Goal: Check status: Check status

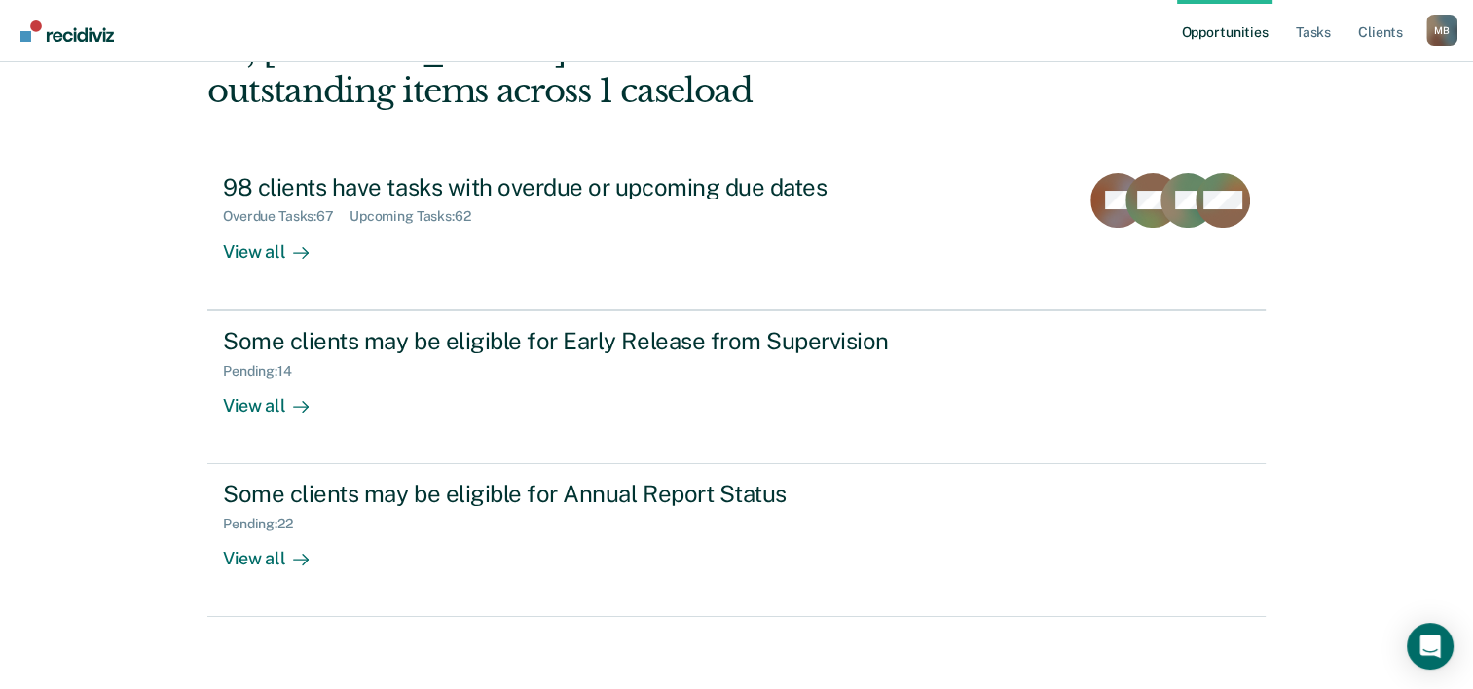
scroll to position [137, 0]
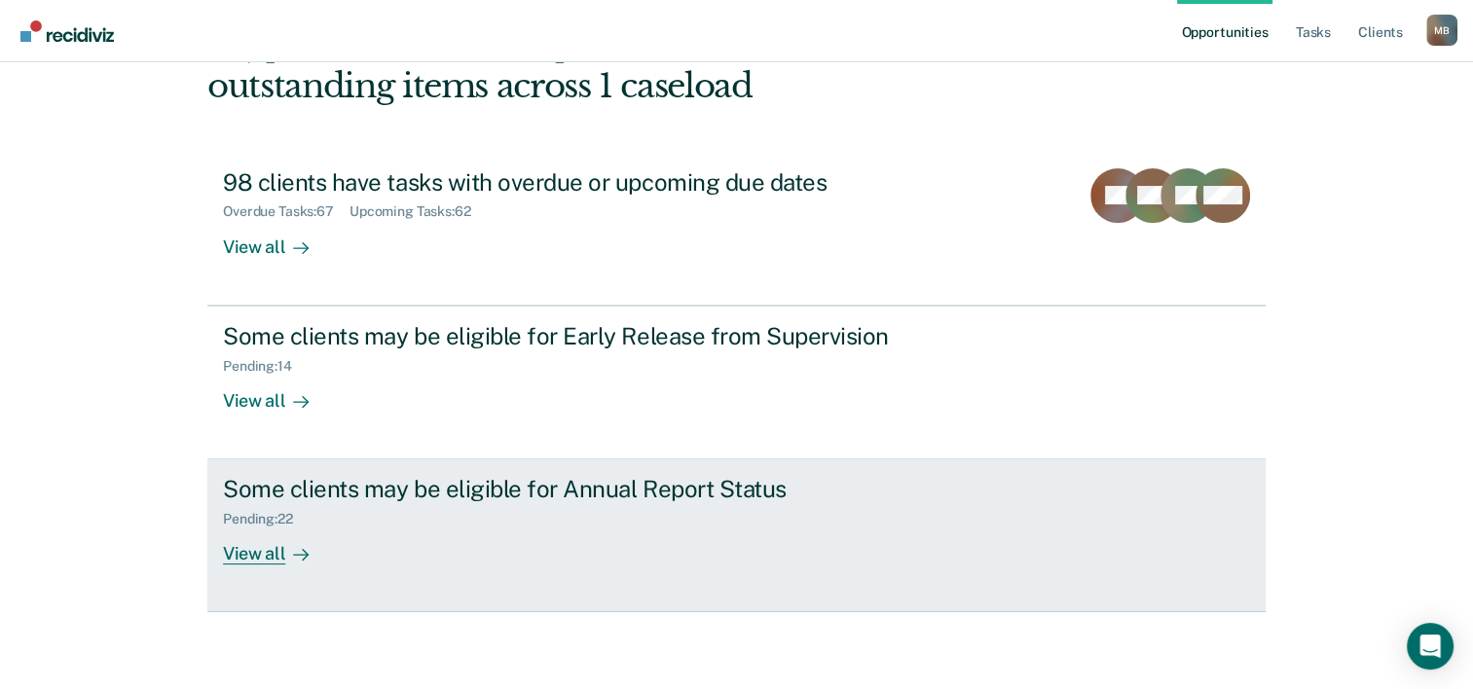
click at [243, 557] on div "View all" at bounding box center [277, 547] width 109 height 38
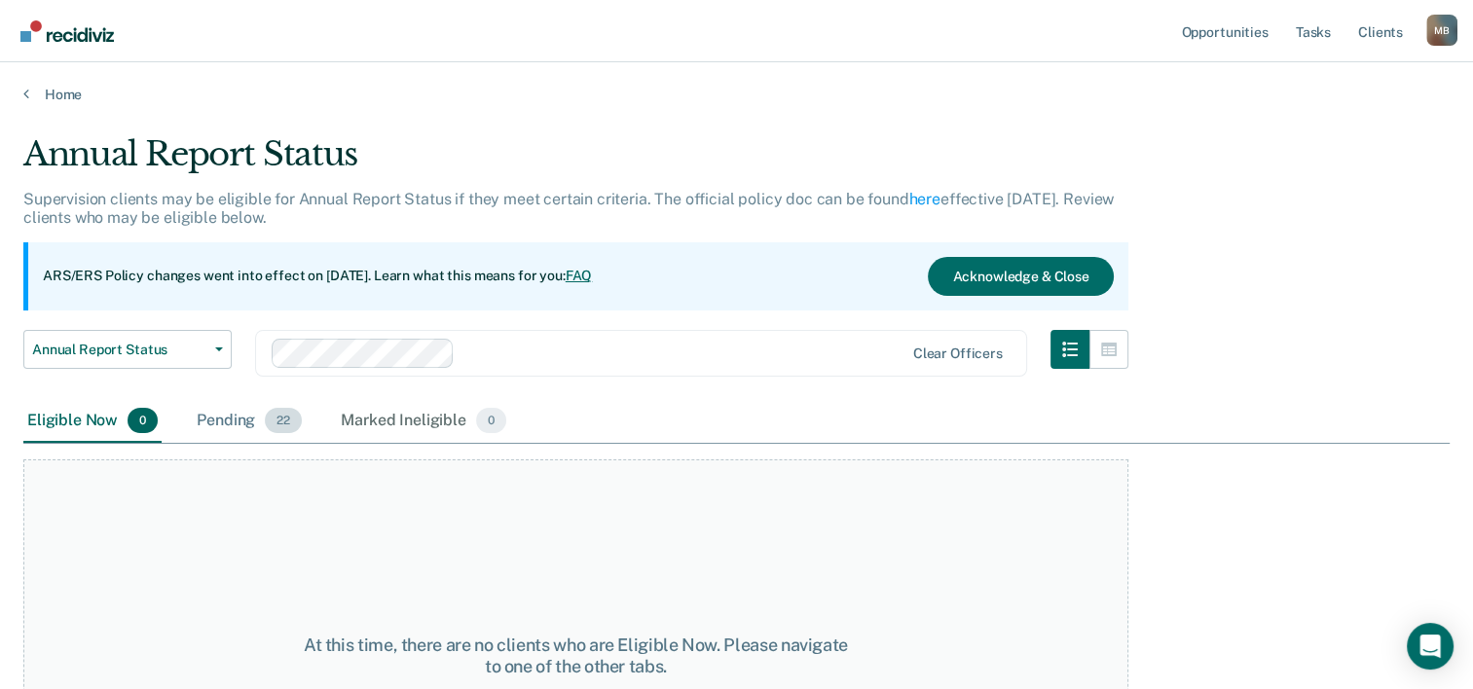
click at [220, 421] on div "Pending 22" at bounding box center [249, 421] width 113 height 43
